Goal: Task Accomplishment & Management: Manage account settings

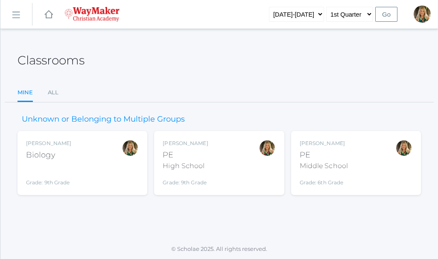
drag, startPoint x: 201, startPoint y: 158, endPoint x: 207, endPoint y: 158, distance: 5.6
click at [203, 158] on div "PE" at bounding box center [185, 155] width 45 height 12
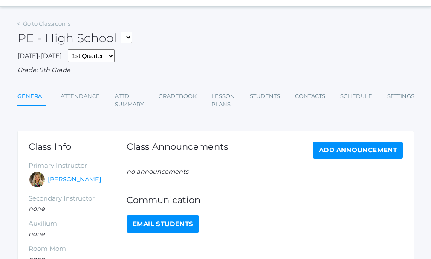
scroll to position [43, 0]
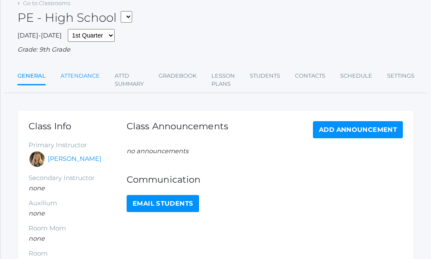
click at [77, 75] on link "Attendance" at bounding box center [80, 75] width 39 height 17
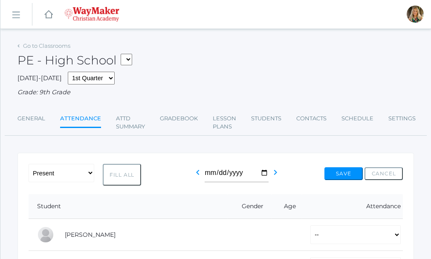
click at [126, 178] on button "Fill All" at bounding box center [122, 175] width 38 height 22
select select "P"
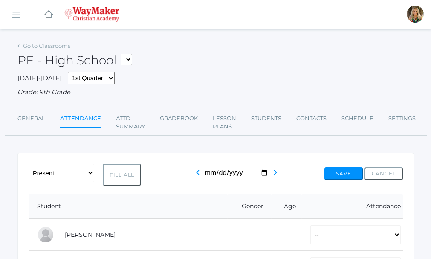
select select "P"
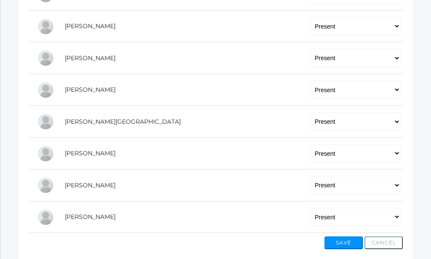
scroll to position [282, 0]
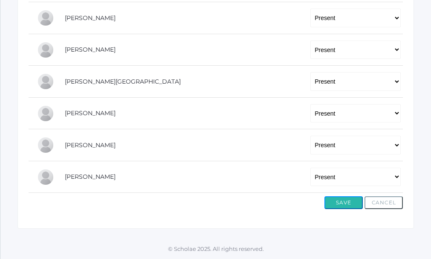
click at [347, 204] on button "Save" at bounding box center [344, 202] width 38 height 13
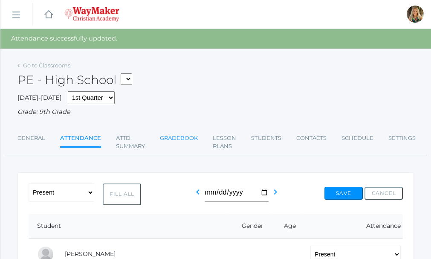
click at [183, 139] on link "Gradebook" at bounding box center [179, 138] width 38 height 17
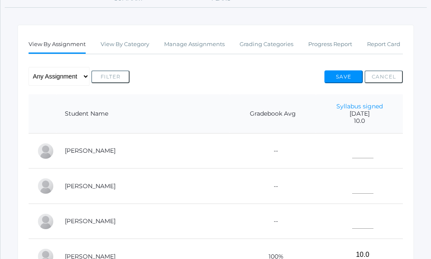
scroll to position [171, 0]
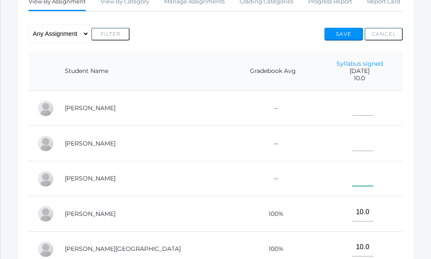
click at [353, 184] on input"] "text" at bounding box center [363, 177] width 21 height 19
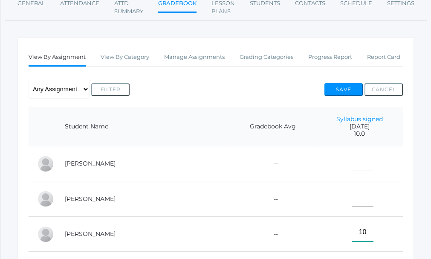
scroll to position [85, 0]
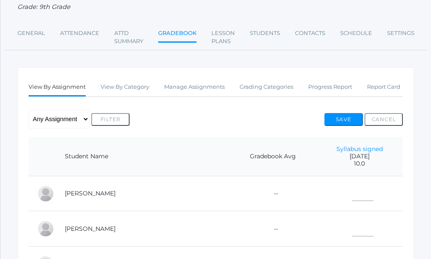
type input"] "10"
click at [345, 119] on button "Save" at bounding box center [344, 119] width 38 height 13
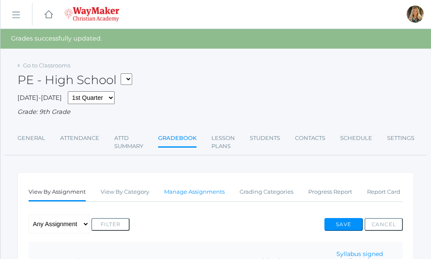
click at [187, 193] on link "Manage Assignments" at bounding box center [194, 192] width 61 height 17
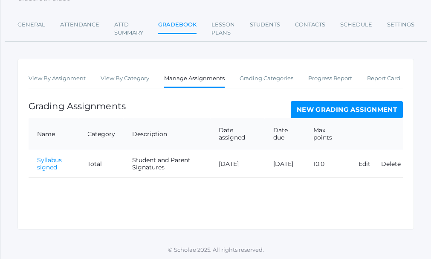
scroll to position [96, 0]
click at [365, 109] on link "New Grading Assignment" at bounding box center [347, 109] width 112 height 17
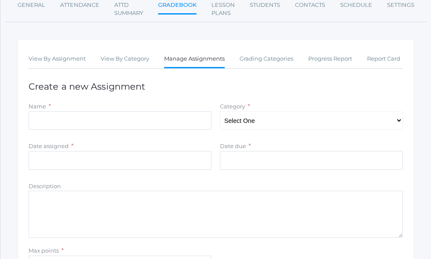
scroll to position [128, 0]
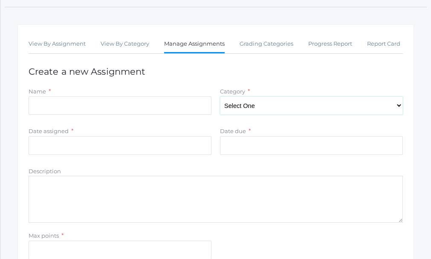
click at [398, 105] on select "Select One Total" at bounding box center [311, 105] width 183 height 19
select select "1095"
click at [220, 98] on select "Select One Total" at bounding box center [311, 105] width 183 height 19
drag, startPoint x: 94, startPoint y: 111, endPoint x: 99, endPoint y: 110, distance: 4.5
click at [96, 111] on input "Name" at bounding box center [120, 105] width 183 height 19
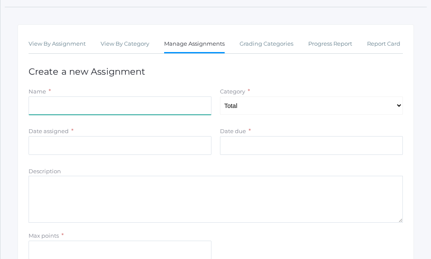
type input "Week 1 attendance"
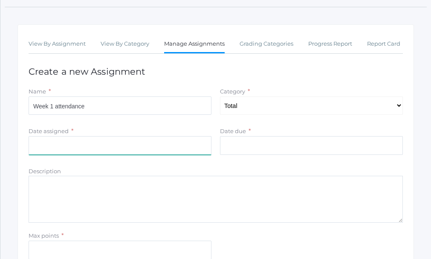
click at [56, 146] on input "Date assigned" at bounding box center [120, 145] width 183 height 19
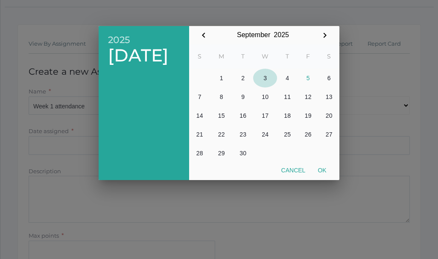
click at [266, 80] on button "3" at bounding box center [265, 78] width 24 height 19
click at [323, 170] on button "Ok" at bounding box center [322, 170] width 21 height 15
type input "[DATE]"
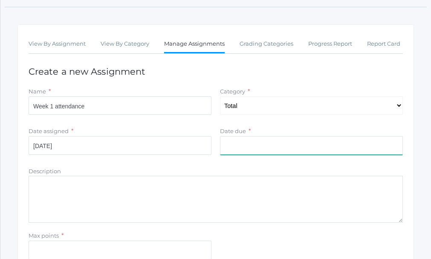
click at [277, 139] on input "Date due" at bounding box center [311, 145] width 183 height 19
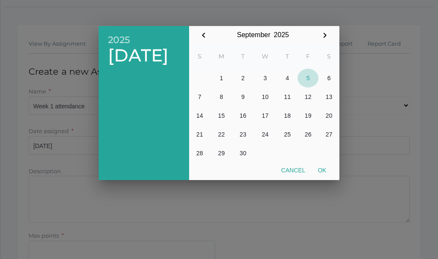
click at [309, 78] on button "5" at bounding box center [307, 78] width 21 height 19
click at [324, 168] on button "Ok" at bounding box center [322, 170] width 21 height 15
type input "[DATE]"
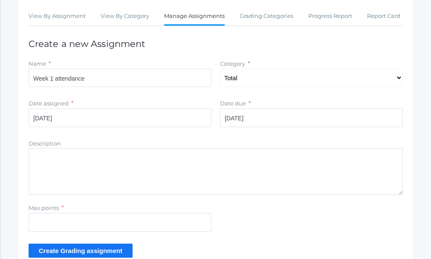
scroll to position [171, 0]
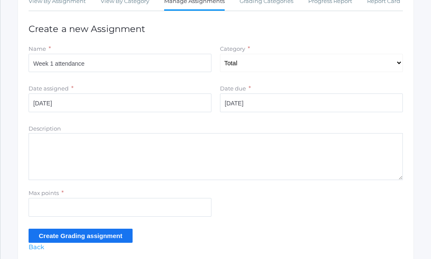
click at [75, 137] on textarea "Description" at bounding box center [216, 156] width 375 height 47
click at [173, 147] on textarea "10 points per day full dress out and participation" at bounding box center [216, 156] width 375 height 47
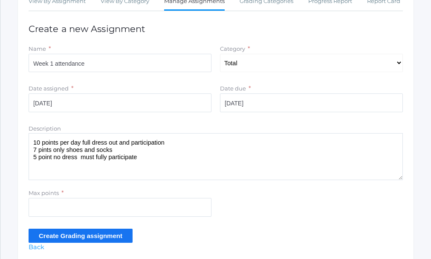
click at [114, 151] on textarea "10 points per day full dress out and participation 7 pints only shoes and socks…" at bounding box center [216, 156] width 375 height 47
type textarea "10 points per day full dress out and participation 7 pints only shoes and socks…"
click at [66, 207] on input "Max points" at bounding box center [120, 207] width 183 height 19
type input "20"
click at [73, 239] on input "Create Grading assignment" at bounding box center [81, 236] width 104 height 14
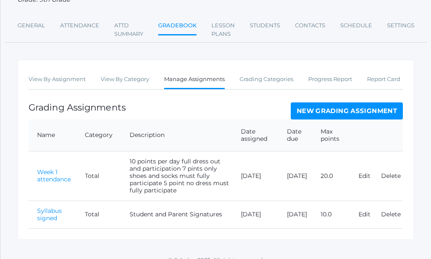
scroll to position [124, 0]
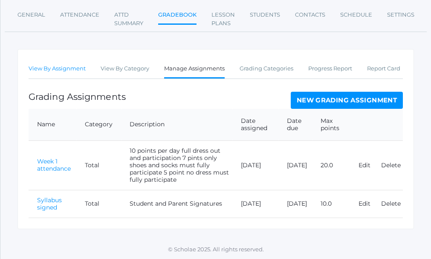
click at [72, 71] on link "View By Assignment" at bounding box center [57, 68] width 57 height 17
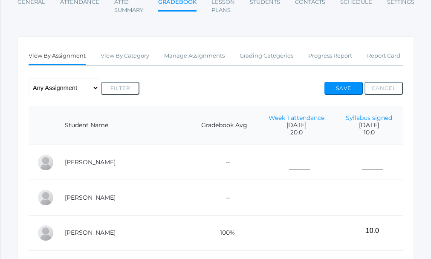
scroll to position [128, 0]
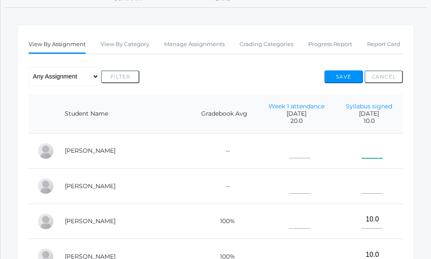
click at [362, 154] on input"] "text" at bounding box center [372, 149] width 21 height 19
type input"] "1"
click at [289, 152] on input"] "text" at bounding box center [299, 149] width 21 height 19
type input"] "17"
click at [289, 181] on input"] "text" at bounding box center [299, 184] width 21 height 19
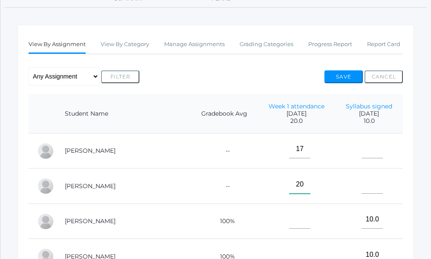
type input"] "20"
click at [289, 221] on input"] "text" at bounding box center [299, 219] width 21 height 19
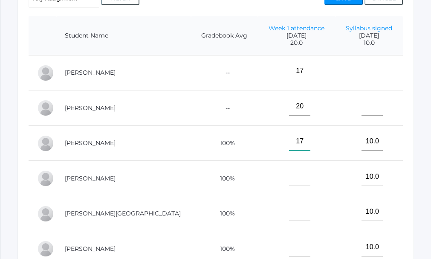
scroll to position [213, 0]
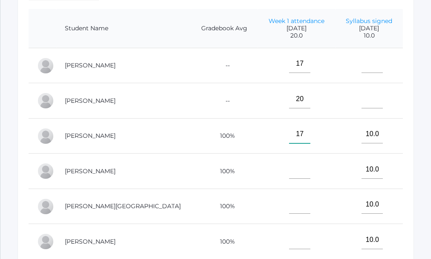
type input"] "17"
click at [289, 175] on input"] "text" at bounding box center [299, 169] width 21 height 19
type input"] "20"
click at [289, 208] on input"] "text" at bounding box center [299, 204] width 21 height 19
type input"] "20"
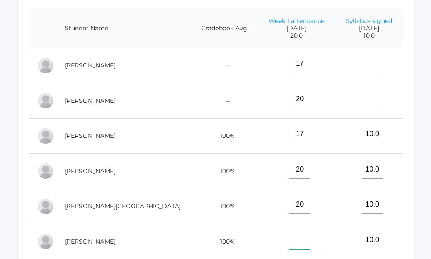
click at [289, 244] on input"] "text" at bounding box center [299, 239] width 21 height 19
type input"] "w"
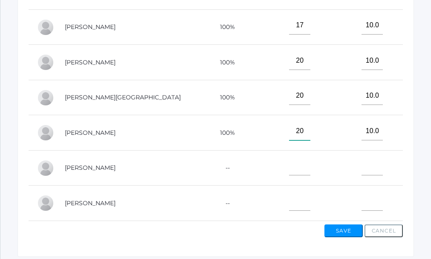
scroll to position [341, 0]
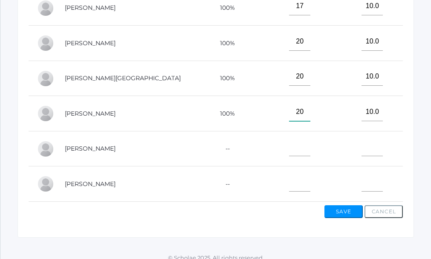
type input"] "20"
drag, startPoint x: 265, startPoint y: 152, endPoint x: 269, endPoint y: 147, distance: 6.3
click at [289, 152] on input"] "text" at bounding box center [299, 147] width 21 height 19
type input"] "20"
click at [289, 185] on input"] "text" at bounding box center [299, 182] width 21 height 19
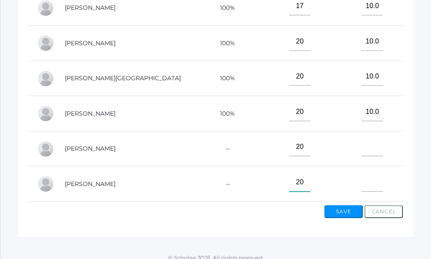
type input"] "20"
click at [364, 187] on input"] "text" at bounding box center [372, 182] width 21 height 19
type input"] "10"
click at [343, 217] on button "Save" at bounding box center [344, 211] width 38 height 13
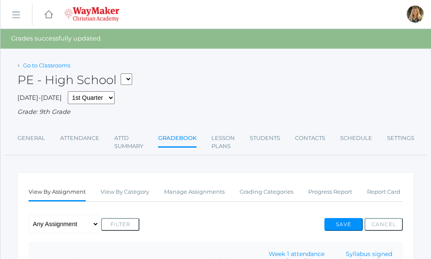
click at [56, 64] on link "Go to Classrooms" at bounding box center [46, 65] width 47 height 7
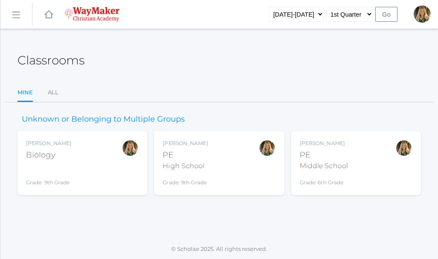
click at [338, 157] on div "PE" at bounding box center [324, 155] width 48 height 12
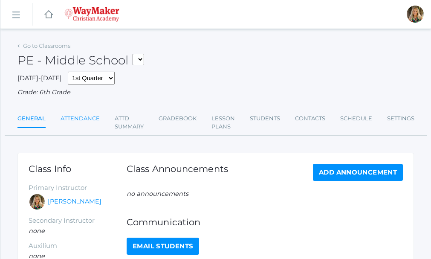
click at [78, 122] on link "Attendance" at bounding box center [80, 118] width 39 height 17
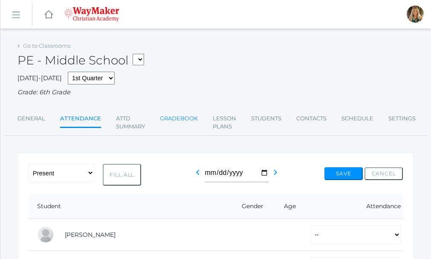
click at [171, 121] on link "Gradebook" at bounding box center [179, 118] width 38 height 17
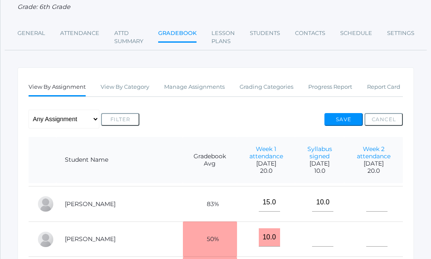
scroll to position [85, 0]
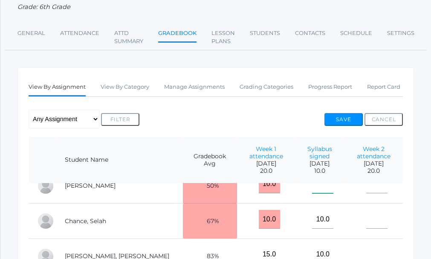
click at [312, 186] on input"] "text" at bounding box center [322, 184] width 21 height 19
type input"] "10"
click at [416, 219] on div "Go to Classrooms [GEOGRAPHIC_DATA] BIO - Biology HSPE - [GEOGRAPHIC_DATA] MSPE …" at bounding box center [215, 234] width 431 height 560
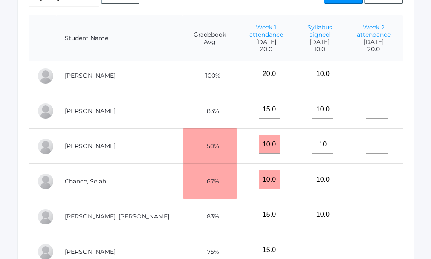
scroll to position [0, 0]
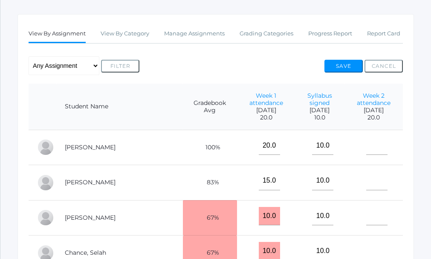
scroll to position [139, 0]
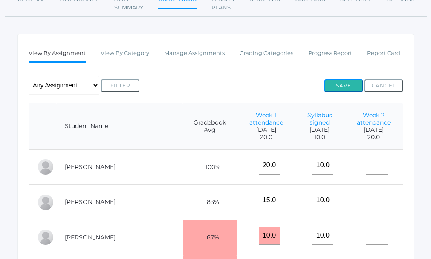
click at [349, 82] on button "Save" at bounding box center [344, 85] width 38 height 13
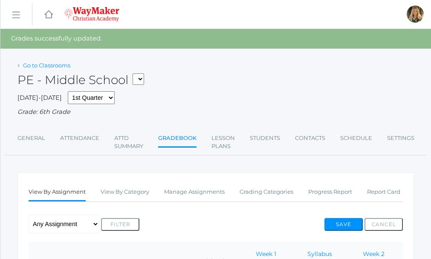
click at [41, 64] on link "Go to Classrooms" at bounding box center [46, 65] width 47 height 7
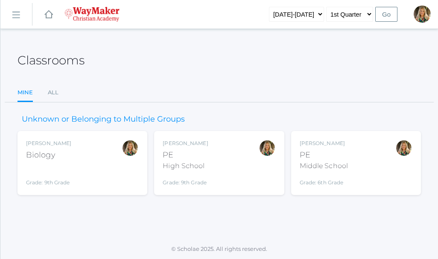
click at [40, 158] on div "Biology" at bounding box center [48, 155] width 45 height 12
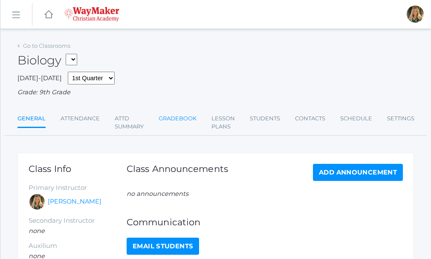
click at [186, 118] on link "Gradebook" at bounding box center [178, 118] width 38 height 17
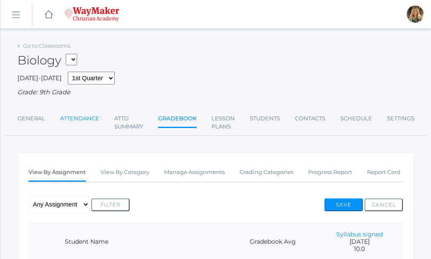
click at [88, 121] on link "Attendance" at bounding box center [79, 118] width 39 height 17
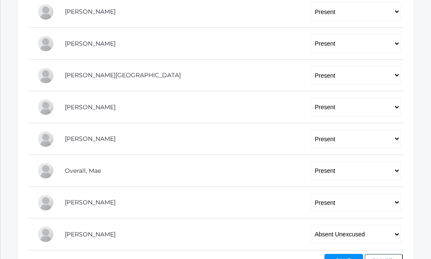
scroll to position [341, 0]
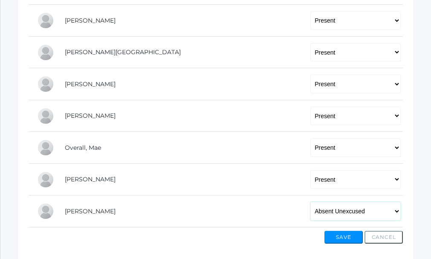
click at [346, 211] on select "-- Present Tardy Excused Tardy Unexcused Absent Excused Absent Unexcused" at bounding box center [356, 211] width 90 height 19
click at [331, 216] on select "-- Present Tardy Excused Tardy Unexcused Absent Excused Absent Unexcused" at bounding box center [356, 211] width 90 height 19
click at [396, 214] on select "-- Present Tardy Excused Tardy Unexcused Absent Excused Absent Unexcused" at bounding box center [356, 211] width 90 height 19
select select "TE"
click at [311, 203] on select "-- Present Tardy Excused Tardy Unexcused Absent Excused Absent Unexcused" at bounding box center [356, 211] width 90 height 19
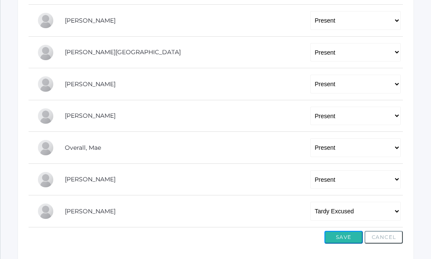
click at [347, 236] on button "Save" at bounding box center [344, 237] width 38 height 13
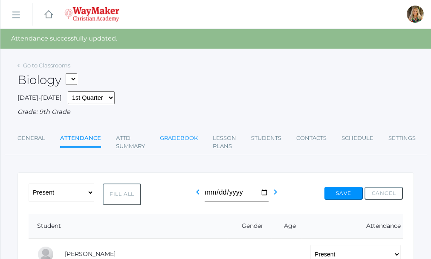
click at [178, 140] on link "Gradebook" at bounding box center [179, 138] width 38 height 17
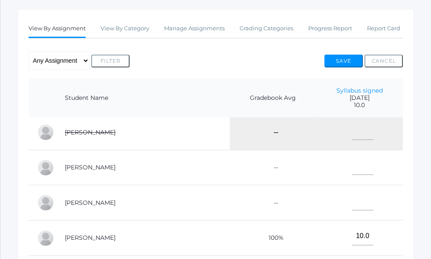
scroll to position [37, 0]
click at [353, 173] on input"] "text" at bounding box center [363, 166] width 21 height 19
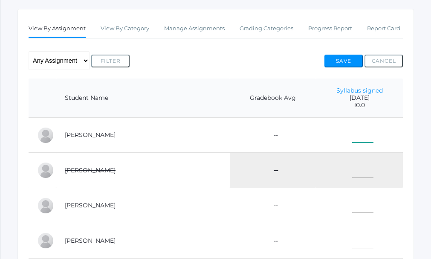
click at [353, 137] on input"] "text" at bounding box center [363, 133] width 21 height 19
type input"] "10"
click at [353, 207] on input"] "text" at bounding box center [363, 204] width 21 height 19
type input"] "10"
drag, startPoint x: 347, startPoint y: 240, endPoint x: 335, endPoint y: 232, distance: 14.7
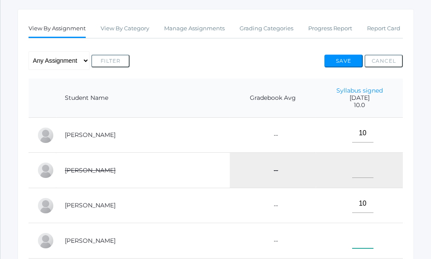
click at [353, 237] on input"] "text" at bounding box center [363, 239] width 21 height 19
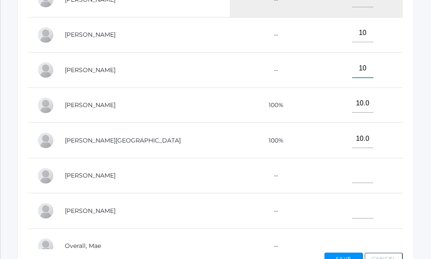
scroll to position [311, 0]
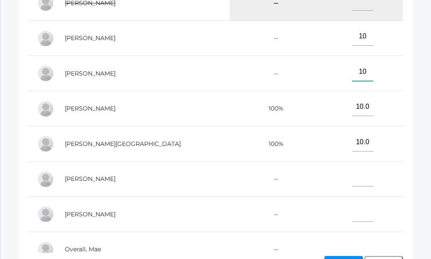
type input"] "10"
click at [353, 181] on input"] "text" at bounding box center [363, 177] width 21 height 19
type input"] "10"
click at [330, 213] on td at bounding box center [359, 214] width 87 height 35
click at [353, 219] on input"] "text" at bounding box center [363, 212] width 21 height 19
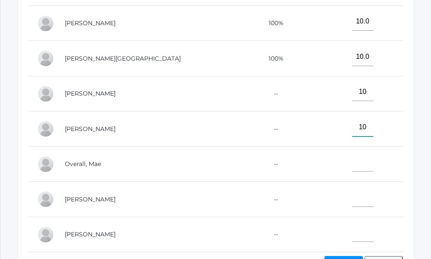
scroll to position [87, 0]
type input"] "10"
click at [353, 163] on input"] "text" at bounding box center [363, 162] width 21 height 19
type input"] "10"
click at [353, 204] on input"] "text" at bounding box center [363, 197] width 21 height 19
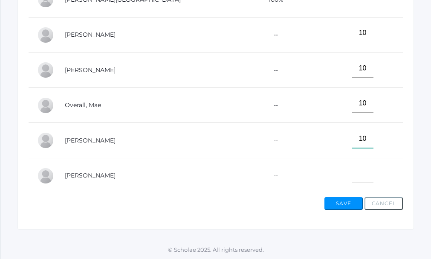
scroll to position [372, 0]
type input"] "10"
click at [351, 202] on button "Save" at bounding box center [344, 203] width 38 height 13
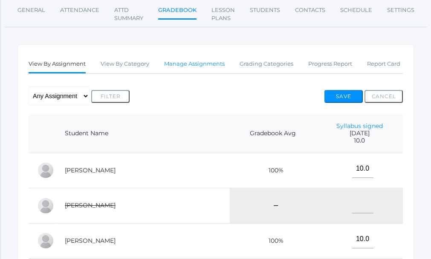
click at [207, 64] on link "Manage Assignments" at bounding box center [194, 63] width 61 height 17
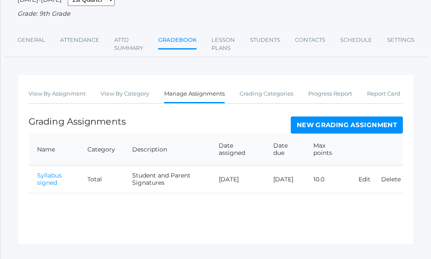
scroll to position [85, 0]
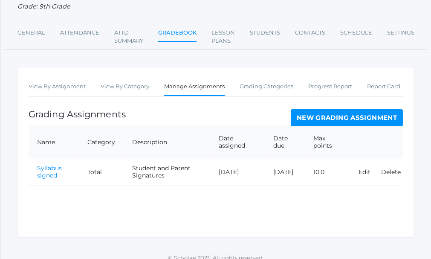
click at [341, 120] on link "New Grading Assignment" at bounding box center [347, 117] width 112 height 17
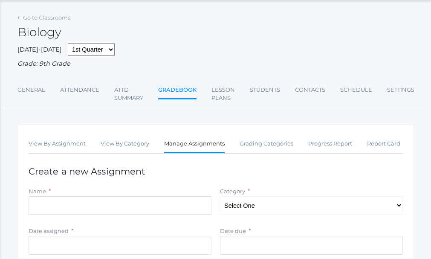
scroll to position [43, 0]
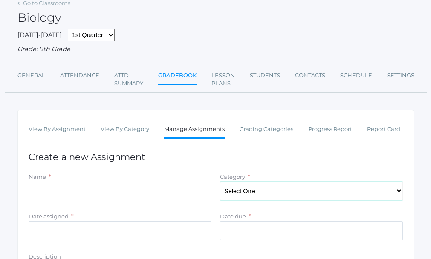
click at [402, 193] on select "Select One Total" at bounding box center [311, 191] width 183 height 19
select select "1094"
click at [220, 183] on select "Select One Total" at bounding box center [311, 191] width 183 height 19
click at [127, 173] on div "View By Assignment View By Category Manage Assignments Grading Categories Progr…" at bounding box center [215, 251] width 397 height 282
click at [60, 187] on input "Name" at bounding box center [120, 191] width 183 height 19
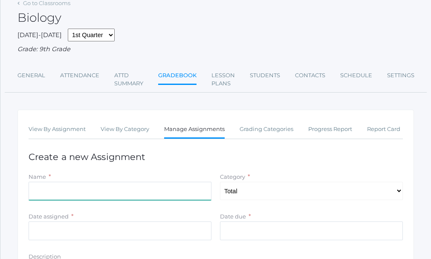
type input "Week 1 attendance"
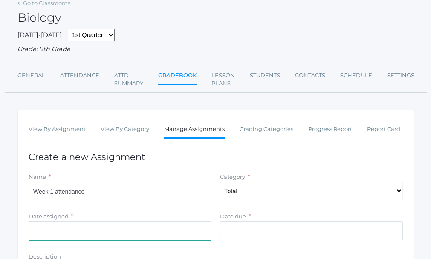
type input "[DATE]"
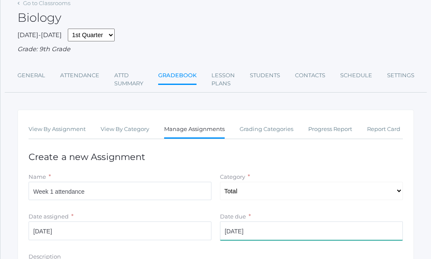
type input "20"
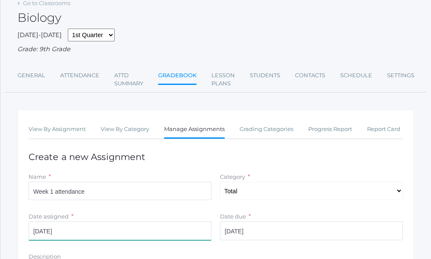
click at [65, 229] on input "[DATE]" at bounding box center [120, 231] width 183 height 19
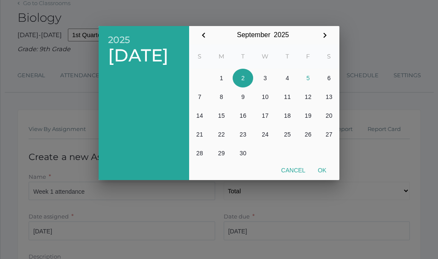
click at [243, 79] on button "2" at bounding box center [243, 78] width 20 height 19
click at [321, 169] on button "Ok" at bounding box center [322, 170] width 21 height 15
type input "[DATE]"
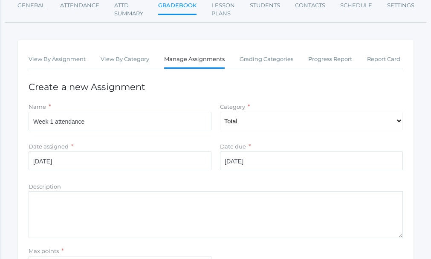
scroll to position [128, 0]
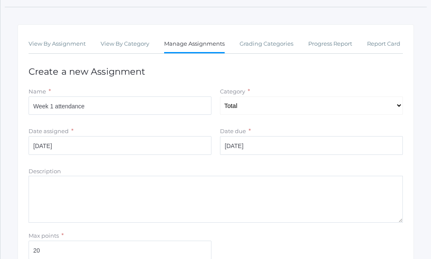
click at [56, 183] on textarea "Description" at bounding box center [216, 199] width 375 height 47
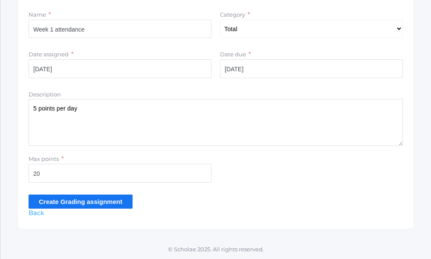
scroll to position [207, 0]
type textarea "5 points per day"
click at [82, 199] on input "Create Grading assignment" at bounding box center [81, 202] width 104 height 14
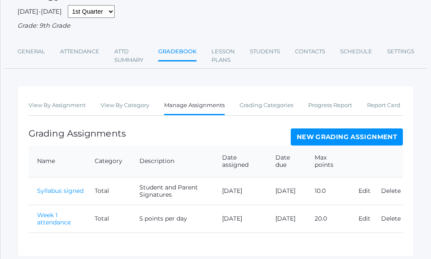
scroll to position [115, 0]
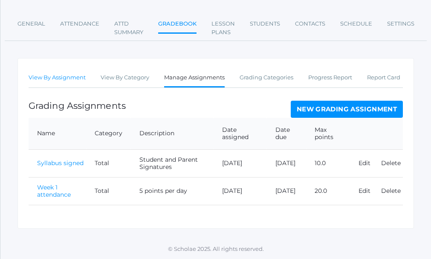
click at [61, 77] on link "View By Assignment" at bounding box center [57, 77] width 57 height 17
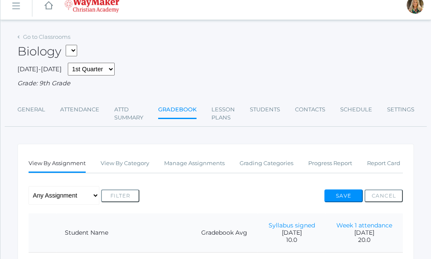
scroll to position [8, 0]
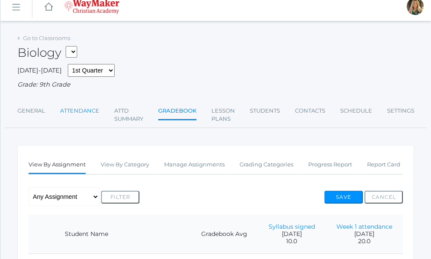
click at [76, 113] on link "Attendance" at bounding box center [79, 110] width 39 height 17
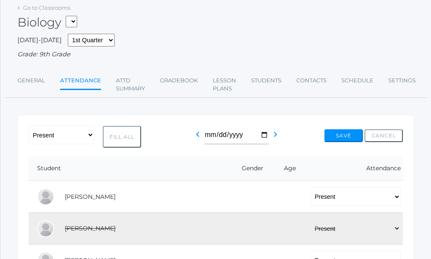
scroll to position [36, 0]
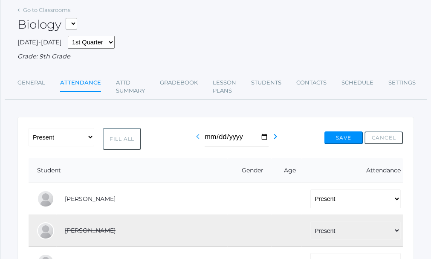
click at [195, 139] on icon "chevron_left" at bounding box center [198, 136] width 10 height 10
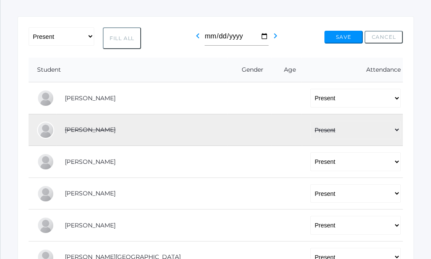
scroll to position [121, 0]
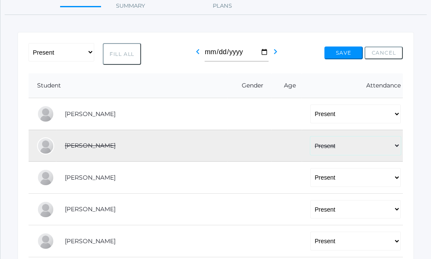
click at [343, 148] on select "-- Present Tardy Excused Tardy Unexcused Absent Excused Absent Unexcused" at bounding box center [356, 146] width 90 height 19
select select "AU"
click at [311, 137] on select "-- Present Tardy Excused Tardy Unexcused Absent Excused Absent Unexcused" at bounding box center [356, 146] width 90 height 19
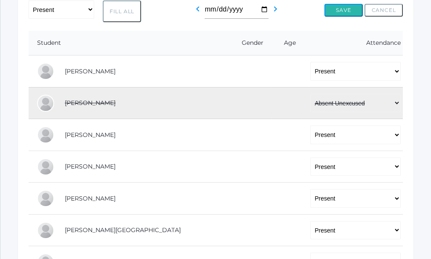
click at [338, 14] on button "Save" at bounding box center [344, 10] width 38 height 13
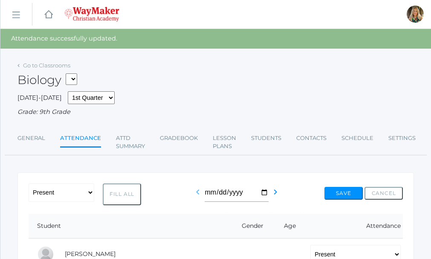
click at [197, 193] on icon "chevron_left" at bounding box center [198, 192] width 10 height 10
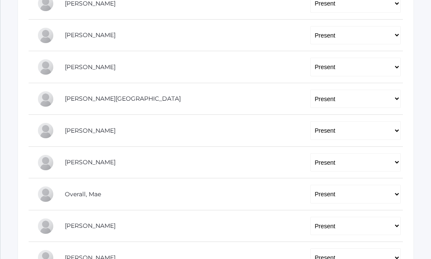
scroll to position [341, 0]
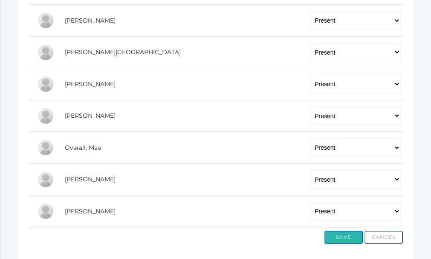
click at [358, 237] on button "Save" at bounding box center [344, 237] width 38 height 13
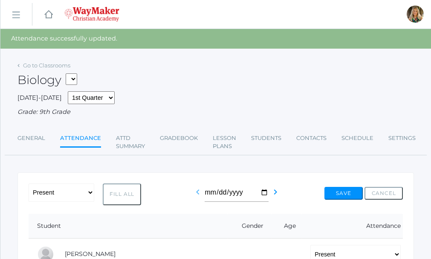
click at [197, 193] on icon "chevron_left" at bounding box center [198, 192] width 10 height 10
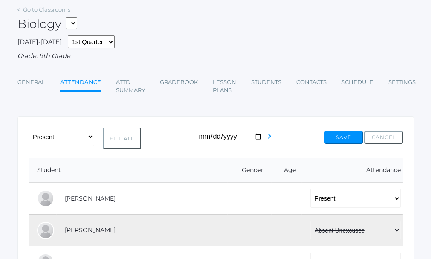
scroll to position [85, 0]
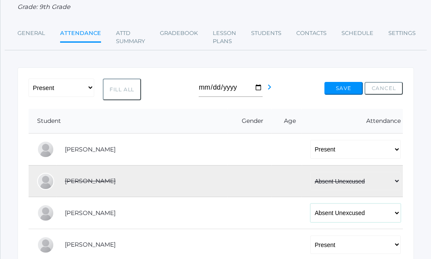
click at [316, 212] on select "-- Present Tardy Excused Tardy Unexcused Absent Excused Absent Unexcused" at bounding box center [356, 213] width 90 height 19
select select "AE"
click at [311, 205] on select "-- Present Tardy Excused Tardy Unexcused Absent Excused Absent Unexcused" at bounding box center [356, 213] width 90 height 19
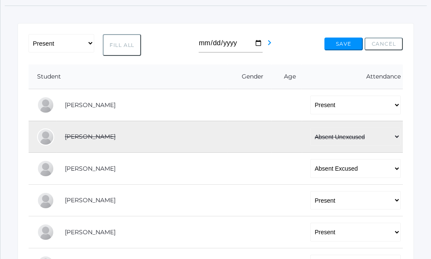
scroll to position [120, 0]
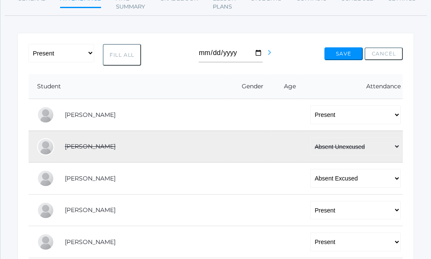
click at [268, 54] on icon "chevron_right" at bounding box center [270, 52] width 10 height 10
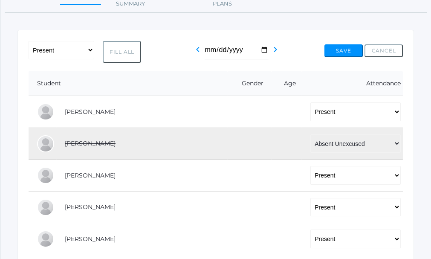
scroll to position [128, 0]
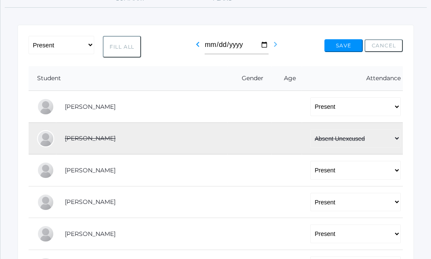
click at [271, 45] on icon "chevron_right" at bounding box center [276, 44] width 10 height 10
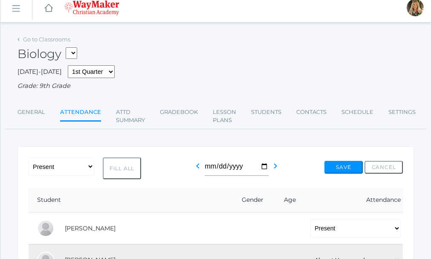
scroll to position [85, 0]
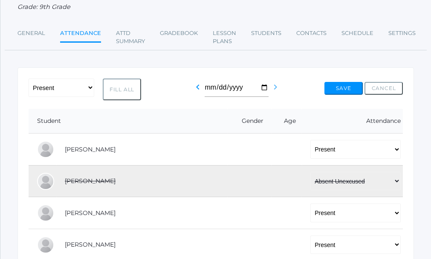
click at [273, 89] on icon "chevron_right" at bounding box center [276, 87] width 10 height 10
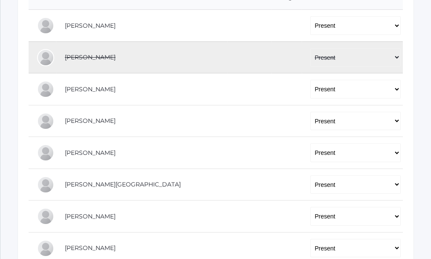
scroll to position [256, 0]
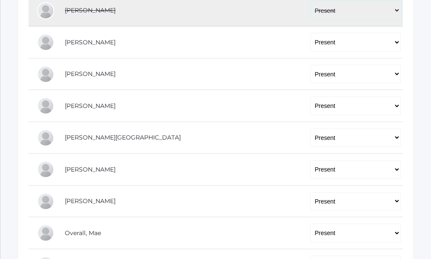
click at [311, 14] on select "-- Present Tardy Excused Tardy Unexcused Absent Excused Absent Unexcused" at bounding box center [356, 10] width 90 height 19
select select "AU"
click at [311, 2] on select "-- Present Tardy Excused Tardy Unexcused Absent Excused Absent Unexcused" at bounding box center [356, 10] width 90 height 19
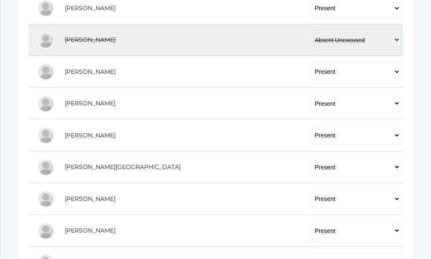
scroll to position [171, 0]
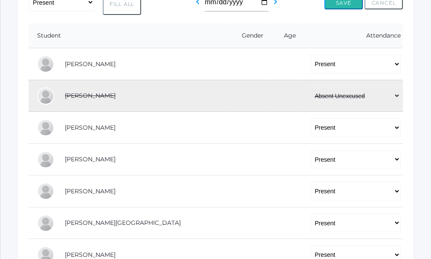
click at [344, 4] on button "Save" at bounding box center [344, 3] width 38 height 13
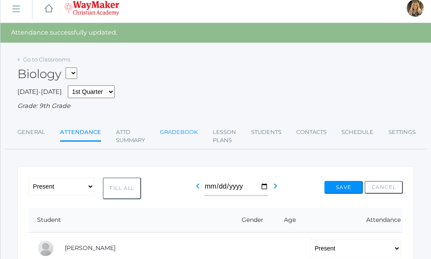
scroll to position [6, 0]
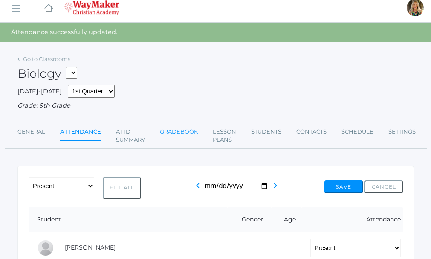
click at [186, 134] on link "Gradebook" at bounding box center [179, 131] width 38 height 17
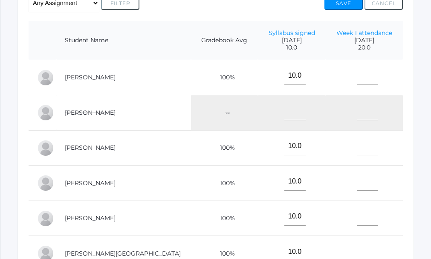
scroll to position [201, 0]
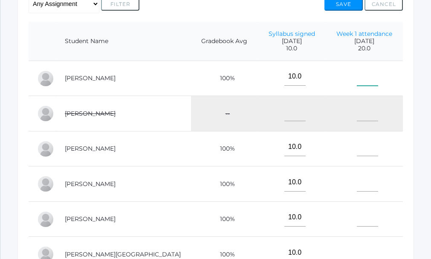
click at [357, 77] on input"] "text" at bounding box center [367, 76] width 21 height 19
type input"] "20"
click at [357, 155] on input"] "text" at bounding box center [367, 147] width 21 height 19
click at [357, 154] on input"] "text" at bounding box center [367, 147] width 21 height 19
type input"] "18"
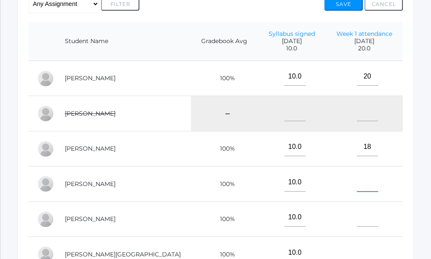
click at [357, 189] on input"] "text" at bounding box center [367, 182] width 21 height 19
type input"] "20"
click at [357, 224] on input"] "text" at bounding box center [367, 217] width 21 height 19
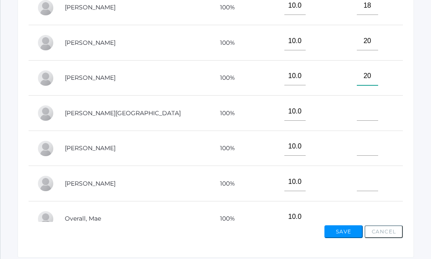
scroll to position [352, 0]
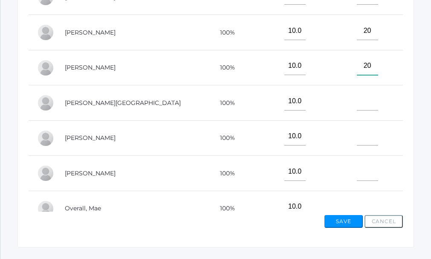
type input"] "20"
click at [357, 107] on input"] "text" at bounding box center [367, 101] width 21 height 19
type input"] "20"
click at [357, 140] on input"] "text" at bounding box center [367, 136] width 21 height 19
type input"] "20"
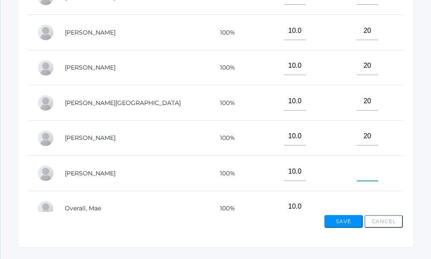
click at [357, 178] on input"] "text" at bounding box center [367, 171] width 21 height 19
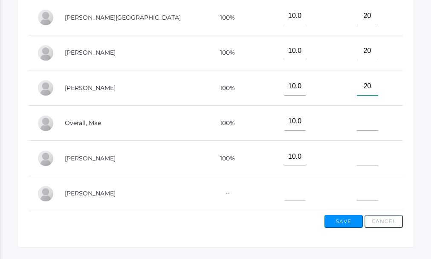
scroll to position [91, 0]
type input"] "20"
click at [357, 117] on input"] "text" at bounding box center [367, 121] width 21 height 19
type input"] "19"
click at [357, 157] on input"] "text" at bounding box center [367, 156] width 21 height 19
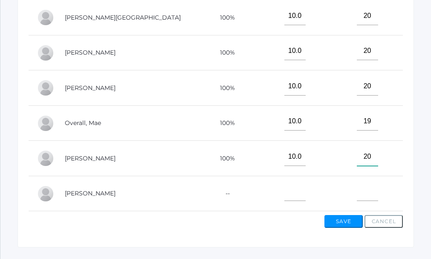
type input"] "20"
click at [357, 193] on input"] "text" at bounding box center [367, 192] width 21 height 19
type input"] "2"
type input"] "19"
click at [341, 221] on button "Save" at bounding box center [344, 221] width 38 height 13
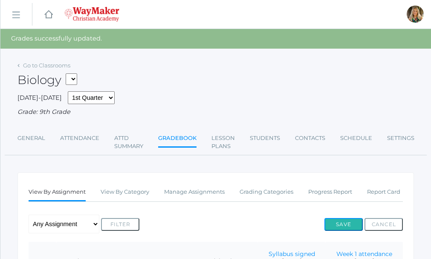
click at [350, 227] on button "Save" at bounding box center [344, 224] width 38 height 13
click at [336, 224] on button "Save" at bounding box center [344, 224] width 38 height 13
